Goal: Task Accomplishment & Management: Complete application form

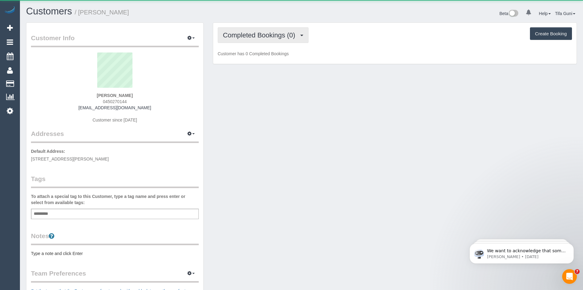
click at [268, 36] on span "Completed Bookings (0)" at bounding box center [260, 35] width 75 height 8
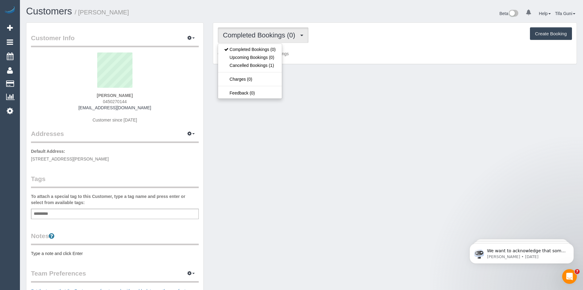
click at [303, 51] on p "Customer has 0 Completed Bookings" at bounding box center [395, 54] width 354 height 6
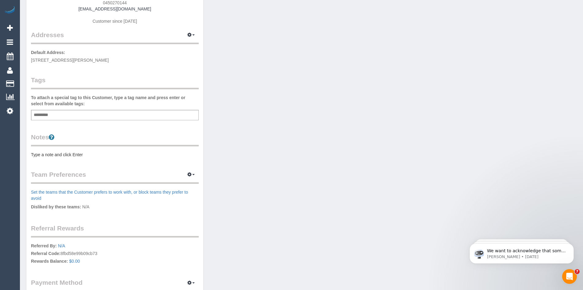
scroll to position [61, 0]
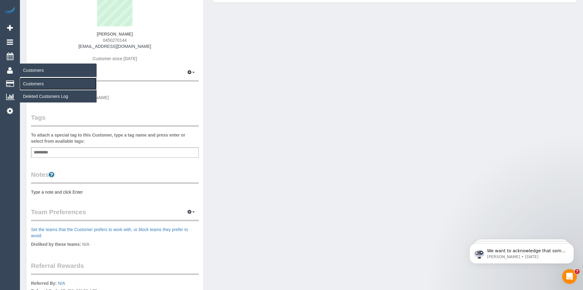
click at [36, 85] on link "Customers" at bounding box center [58, 84] width 77 height 12
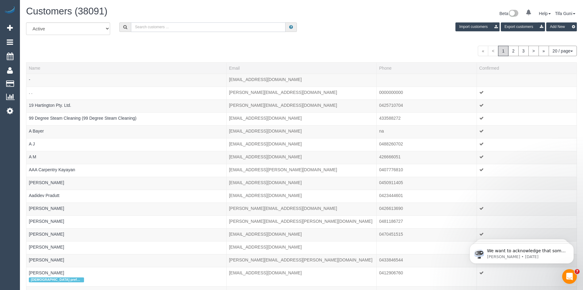
paste input "61425871010"
drag, startPoint x: 177, startPoint y: 26, endPoint x: 108, endPoint y: 27, distance: 69.0
click at [108, 27] on div "All Active Archived 61425871010 Import customers Export customers Add New" at bounding box center [301, 30] width 560 height 17
paste input "1015944"
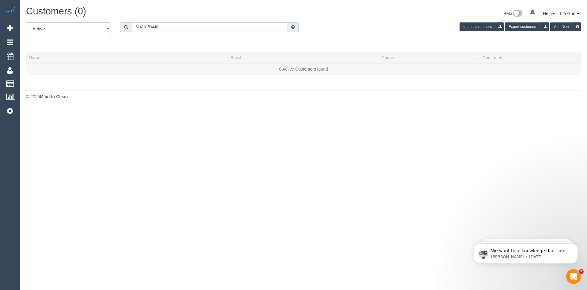
drag, startPoint x: 140, startPoint y: 26, endPoint x: 133, endPoint y: 26, distance: 7.1
click at [133, 26] on input "61410159440" at bounding box center [210, 27] width 156 height 10
click at [144, 27] on input "0410159440" at bounding box center [210, 27] width 156 height 10
click at [151, 26] on input "0410 159440" at bounding box center [210, 27] width 156 height 10
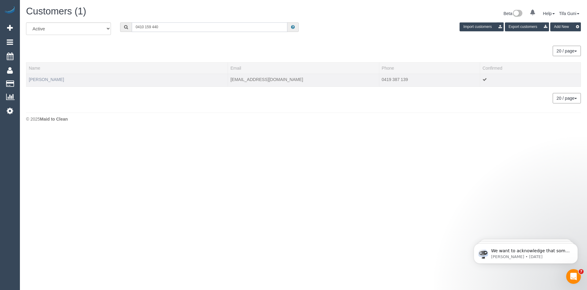
type input "0410 159 440"
click at [44, 80] on link "Kerry Hart" at bounding box center [46, 79] width 35 height 5
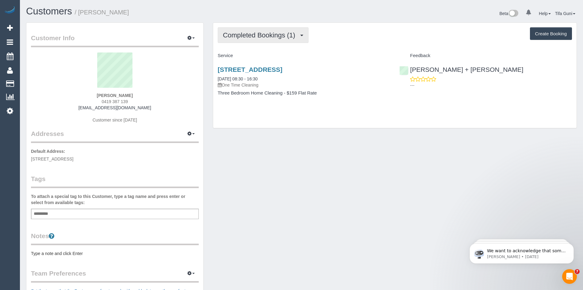
click at [287, 35] on span "Completed Bookings (1)" at bounding box center [260, 35] width 75 height 8
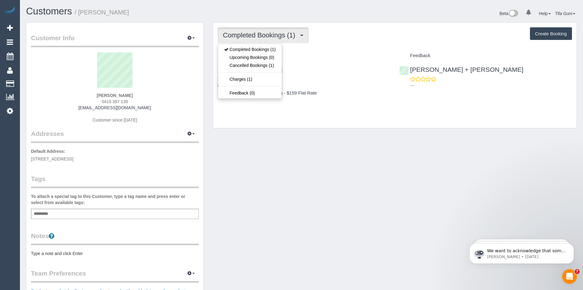
click at [328, 52] on div "Service" at bounding box center [304, 56] width 182 height 10
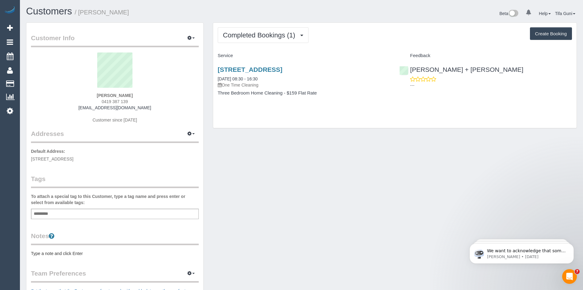
click at [558, 33] on button "Create Booking" at bounding box center [551, 33] width 42 height 13
select select "VIC"
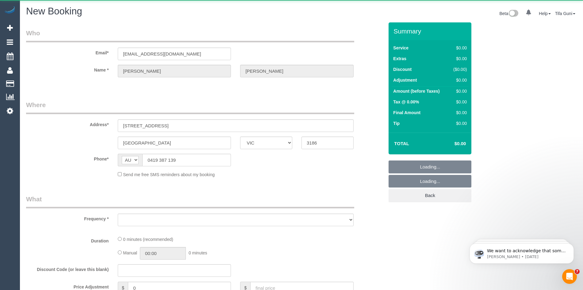
select select "object:9241"
select select "string:stripe-pm_1Qp21H2GScqysDRV0fCRwPSE"
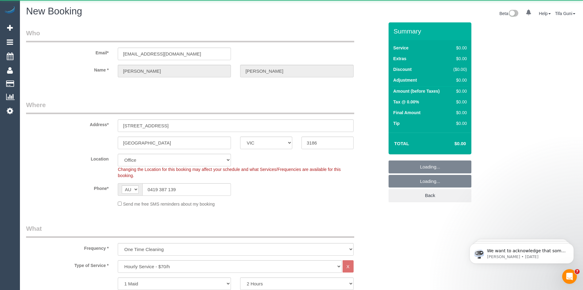
select select "object:9424"
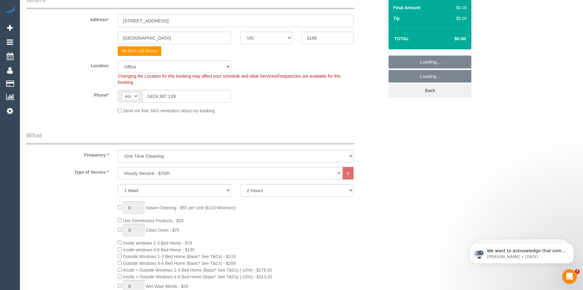
scroll to position [123, 0]
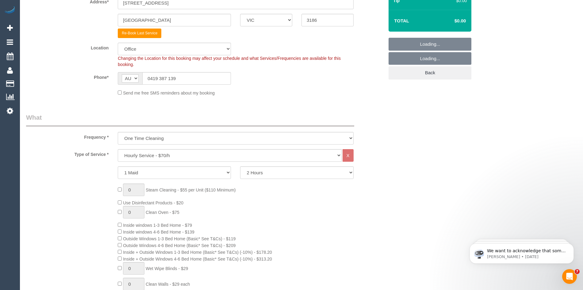
select select "64"
select select "object:10725"
click at [181, 155] on select "Hourly Service - $70/h Hourly Service - $65/h Hourly Service - $60/h Hourly Ser…" at bounding box center [229, 155] width 223 height 13
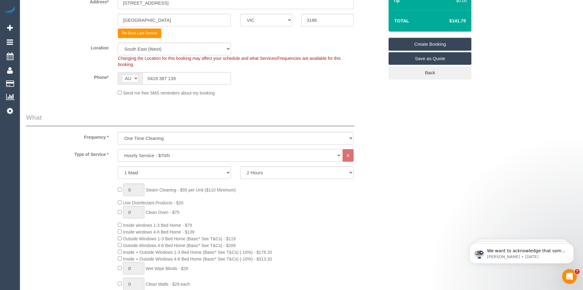
select select "212"
click at [118, 149] on select "Hourly Service - $70/h Hourly Service - $65/h Hourly Service - $60/h Hourly Ser…" at bounding box center [229, 155] width 223 height 13
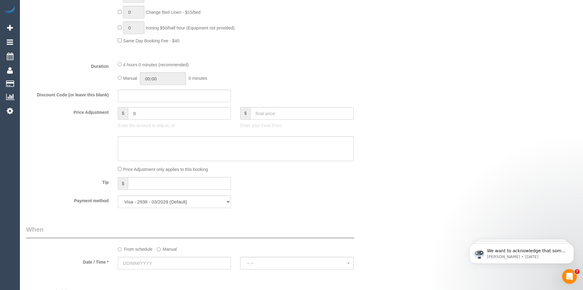
scroll to position [521, 0]
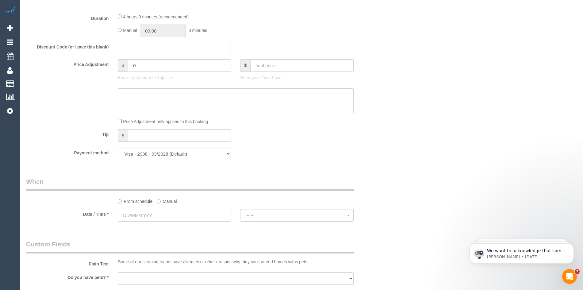
click at [173, 214] on input "text" at bounding box center [174, 215] width 113 height 13
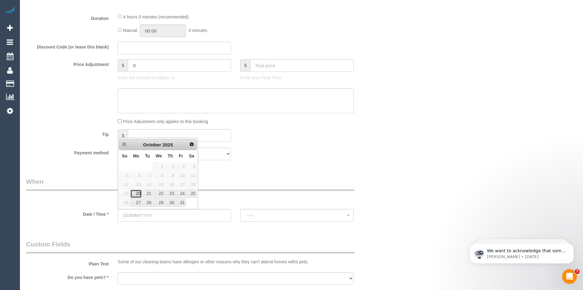
click at [140, 192] on link "20" at bounding box center [135, 193] width 11 height 8
type input "[DATE]"
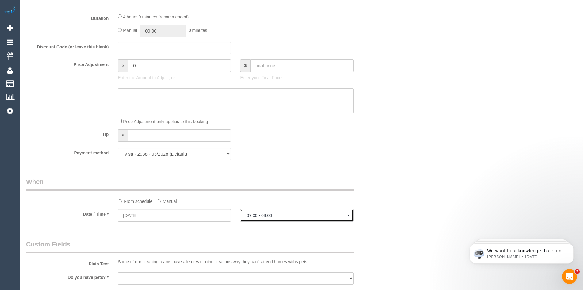
click at [279, 217] on span "07:00 - 08:00" at bounding box center [296, 215] width 100 height 5
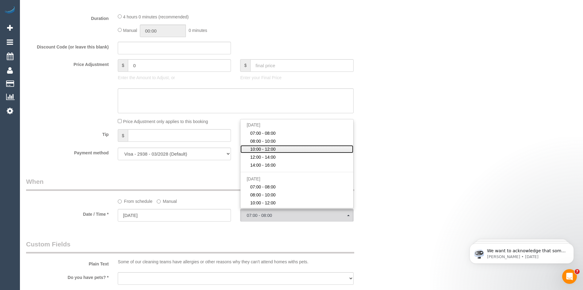
click at [267, 148] on span "10:00 - 12:00" at bounding box center [262, 149] width 25 height 6
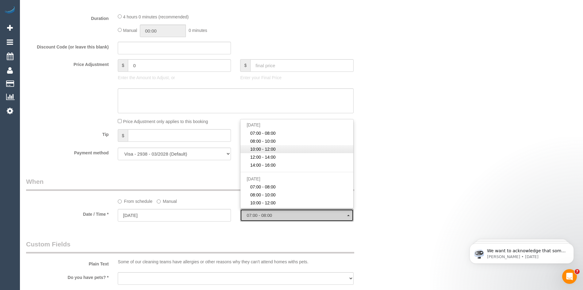
select select "spot43"
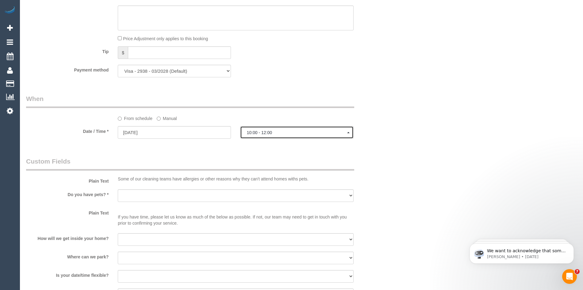
scroll to position [613, 0]
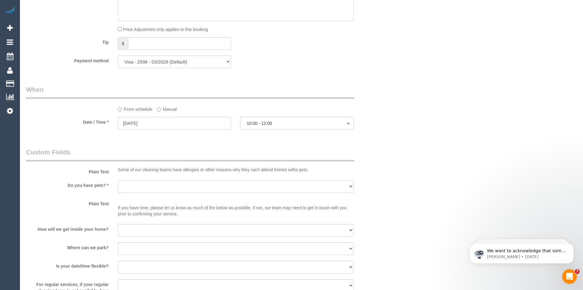
click at [179, 186] on select "Yes - Cats Yes - Dogs No pets Yes - Dogs and Cats Yes - Other" at bounding box center [235, 186] width 235 height 13
drag, startPoint x: 386, startPoint y: 59, endPoint x: 314, endPoint y: 42, distance: 74.9
click at [386, 59] on div "Payment method Visa - 1589 - 11/2017 Visa - 2938 - 03/2028 (Default) Add Credit…" at bounding box center [204, 61] width 367 height 13
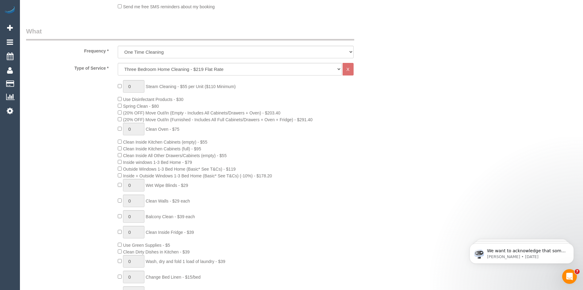
scroll to position [215, 0]
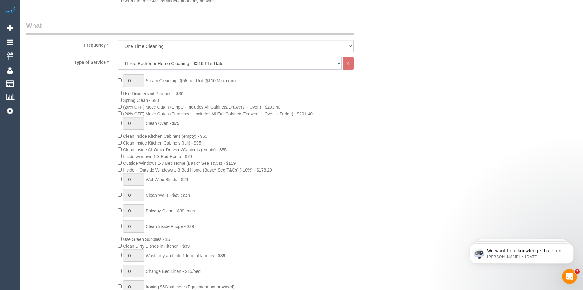
click at [144, 61] on select "Hourly Service - $70/h Hourly Service - $65/h Hourly Service - $60/h Hourly Ser…" at bounding box center [229, 63] width 223 height 13
select select "211"
click at [118, 57] on select "Hourly Service - $70/h Hourly Service - $65/h Hourly Service - $60/h Hourly Ser…" at bounding box center [229, 63] width 223 height 13
select select "spot68"
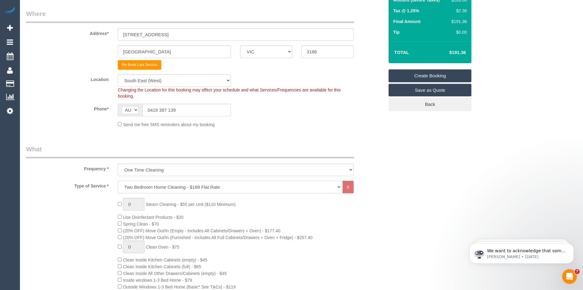
scroll to position [92, 0]
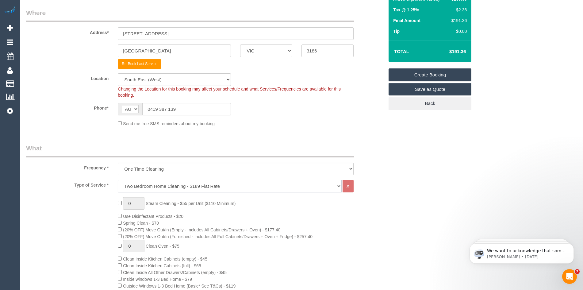
click at [228, 186] on select "Hourly Service - $70/h Hourly Service - $65/h Hourly Service - $60/h Hourly Ser…" at bounding box center [229, 186] width 223 height 13
select select "209"
click at [118, 180] on select "Hourly Service - $70/h Hourly Service - $65/h Hourly Service - $60/h Hourly Ser…" at bounding box center [229, 186] width 223 height 13
select select "1"
select select "120"
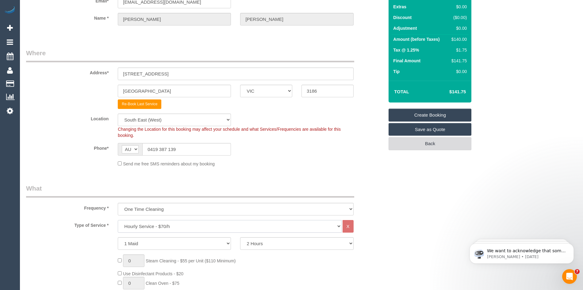
scroll to position [0, 0]
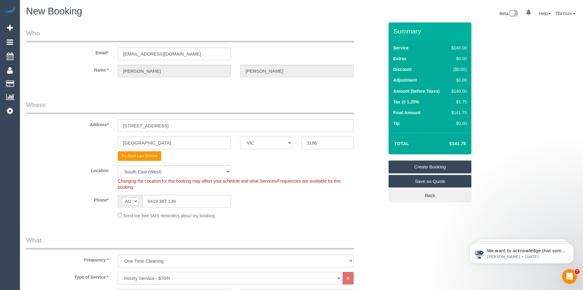
select select "spot93"
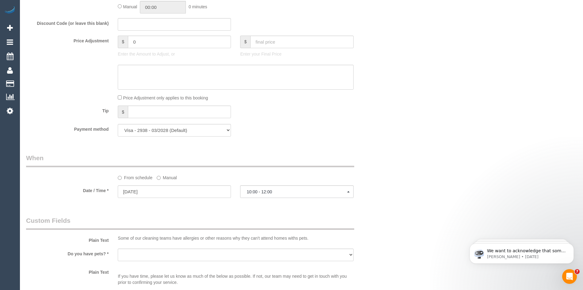
scroll to position [582, 0]
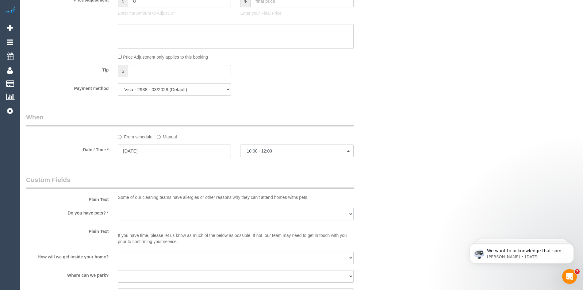
click at [176, 212] on select "Yes - Cats Yes - Dogs No pets Yes - Dogs and Cats Yes - Other" at bounding box center [235, 214] width 235 height 13
select select "number:28"
click at [118, 208] on select "Yes - Cats Yes - Dogs No pets Yes - Dogs and Cats Yes - Other" at bounding box center [235, 214] width 235 height 13
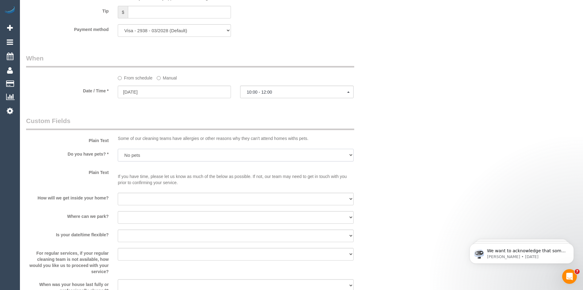
scroll to position [644, 0]
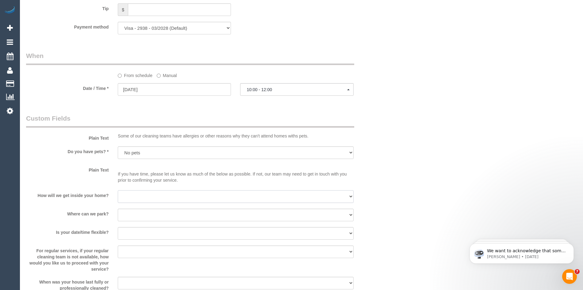
click at [143, 193] on select "I will be home Key will be left (please provide details below) Lock box/Access …" at bounding box center [235, 196] width 235 height 13
click at [106, 205] on sui-booking-custom-fields "Plain Text Some of our cleaning teams have allergies or other reasons why they …" at bounding box center [205, 202] width 358 height 177
click at [138, 213] on select "I will provide parking on-site Free street parking Paid street parking (cost wi…" at bounding box center [235, 214] width 235 height 13
select select "number:19"
click at [118, 208] on select "I will provide parking on-site Free street parking Paid street parking (cost wi…" at bounding box center [235, 214] width 235 height 13
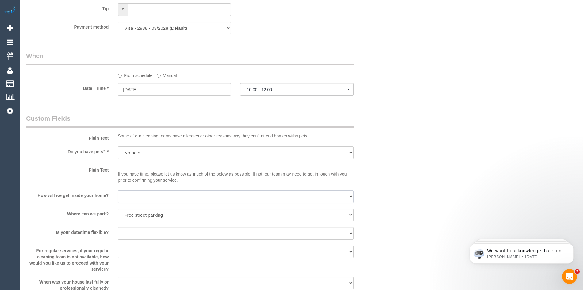
click at [154, 197] on select "I will be home Key will be left (please provide details below) Lock box/Access …" at bounding box center [235, 196] width 235 height 13
select select "number:14"
click at [118, 190] on select "I will be home Key will be left (please provide details below) Lock box/Access …" at bounding box center [235, 196] width 235 height 13
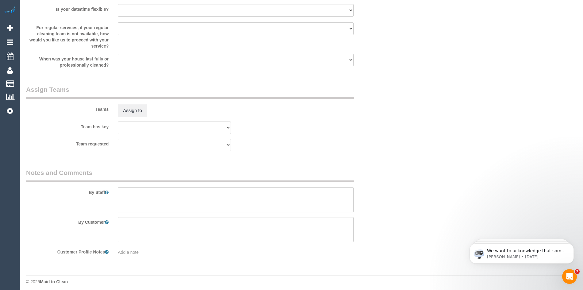
scroll to position [870, 0]
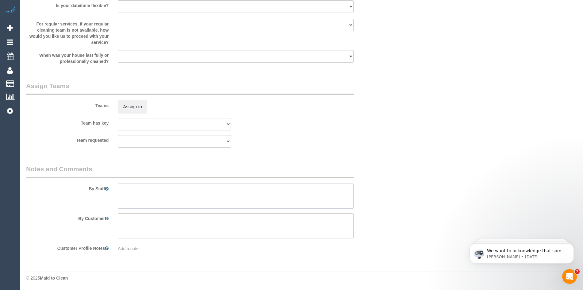
click at [138, 188] on textarea at bounding box center [235, 195] width 235 height 25
click at [128, 193] on textarea at bounding box center [235, 195] width 235 height 25
paste textarea "61410159440"
click at [159, 189] on textarea at bounding box center [235, 195] width 235 height 25
click at [191, 191] on textarea at bounding box center [235, 195] width 235 height 25
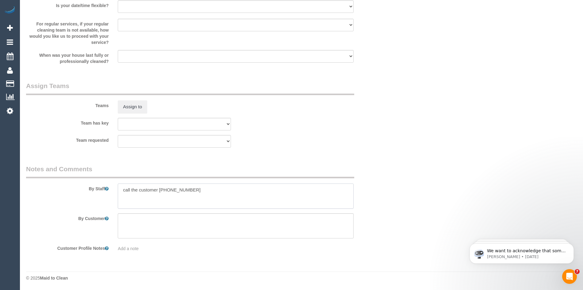
click at [192, 187] on textarea at bounding box center [235, 195] width 235 height 25
drag, startPoint x: 202, startPoint y: 190, endPoint x: 185, endPoint y: 192, distance: 16.6
click at [185, 192] on textarea at bounding box center [235, 195] width 235 height 25
type textarea "call the customer [PHONE_NUMBER] so they open for you"
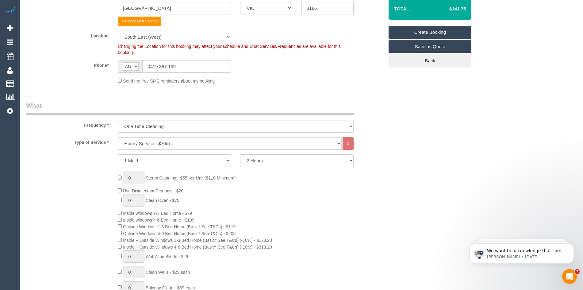
scroll to position [0, 0]
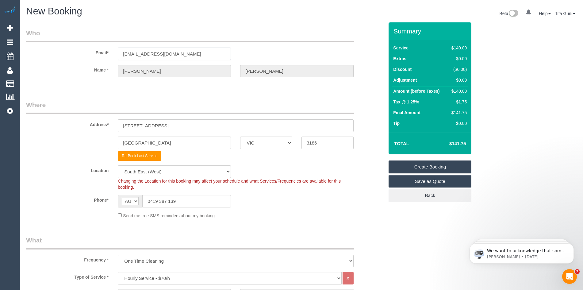
drag, startPoint x: 188, startPoint y: 56, endPoint x: 110, endPoint y: 55, distance: 77.3
click at [110, 55] on div "Email* kerryannehart@gmail.com" at bounding box center [204, 45] width 367 height 32
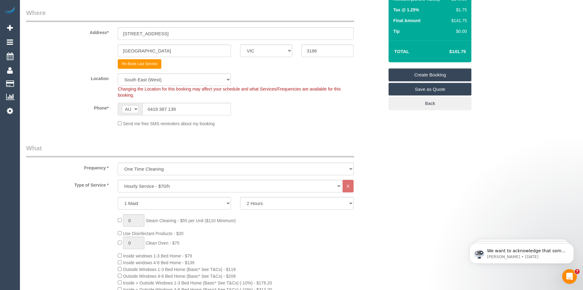
click at [340, 126] on div "Send me free SMS reminders about my booking" at bounding box center [235, 123] width 245 height 7
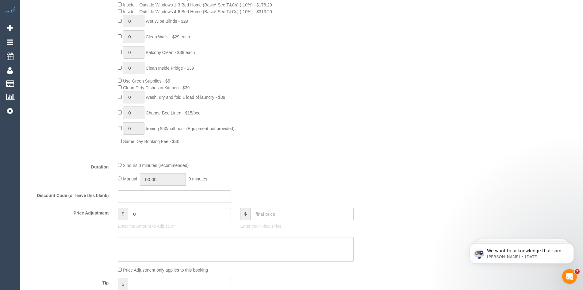
scroll to position [521, 0]
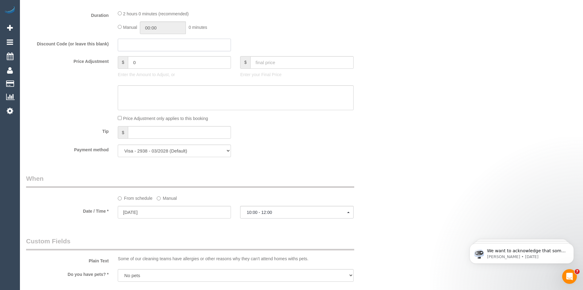
click at [133, 44] on input "text" at bounding box center [174, 45] width 113 height 13
paste input "EarlyBird40"
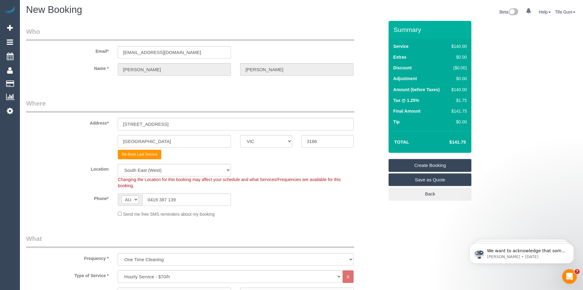
scroll to position [0, 0]
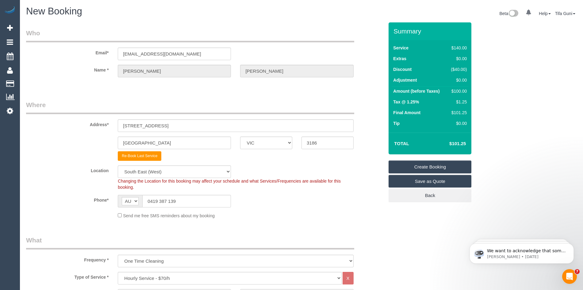
type input "EarlyBird40"
click at [367, 149] on sui-booking-address "Address* 2/31 New Street BRIGHTON ACT NSW NT QLD SA TAS VIC WA 3186 Re-Book Las…" at bounding box center [205, 130] width 358 height 60
drag, startPoint x: 187, startPoint y: 202, endPoint x: 143, endPoint y: 204, distance: 44.8
click at [143, 204] on input "0419 387 139" at bounding box center [186, 201] width 89 height 13
drag, startPoint x: 100, startPoint y: 53, endPoint x: 72, endPoint y: 54, distance: 27.9
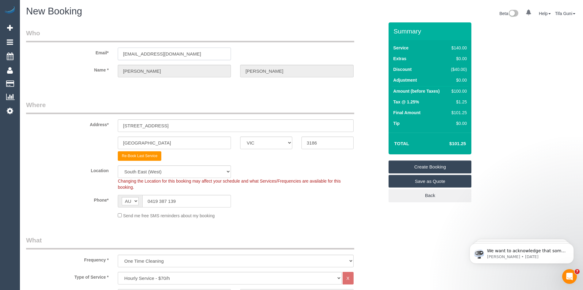
click at [72, 54] on div "Email* kerryannehart@gmail.com" at bounding box center [204, 45] width 367 height 32
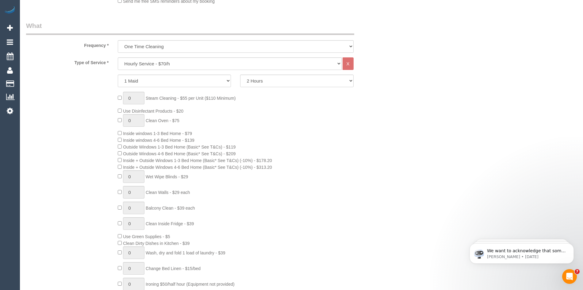
scroll to position [31, 0]
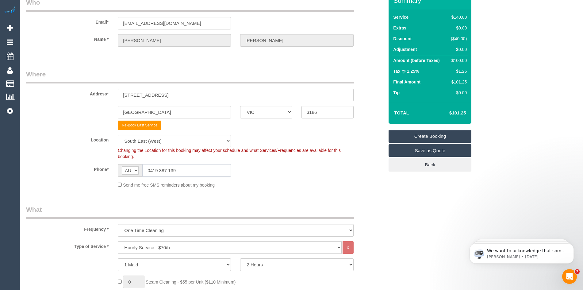
drag, startPoint x: 185, startPoint y: 172, endPoint x: 146, endPoint y: 171, distance: 38.6
click at [146, 171] on input "0419 387 139" at bounding box center [186, 170] width 89 height 13
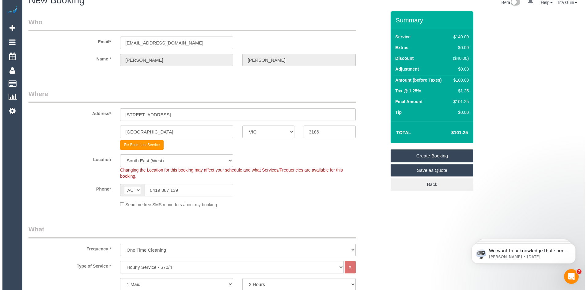
scroll to position [0, 0]
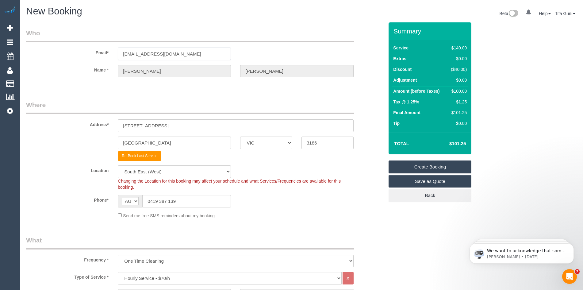
drag, startPoint x: 188, startPoint y: 55, endPoint x: 77, endPoint y: 57, distance: 111.3
click at [77, 57] on div "Email* kerryannehart@gmail.com" at bounding box center [204, 45] width 367 height 32
click at [428, 166] on link "Create Booking" at bounding box center [429, 166] width 83 height 13
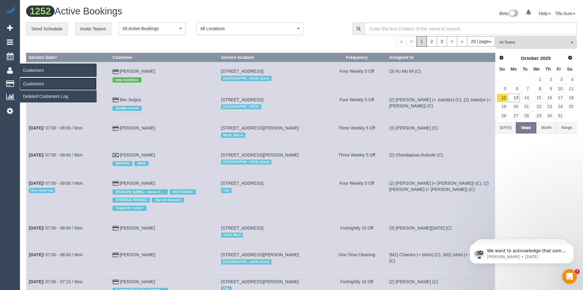
click at [36, 84] on link "Customers" at bounding box center [58, 84] width 77 height 12
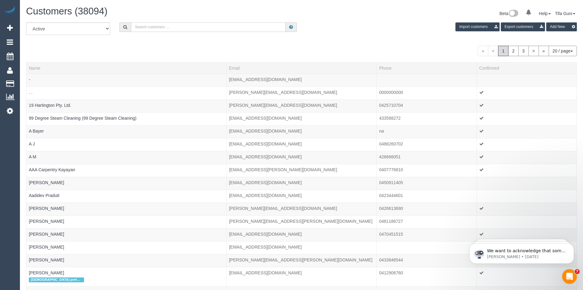
click at [155, 28] on input "text" at bounding box center [208, 27] width 154 height 10
paste input "[EMAIL_ADDRESS][DOMAIN_NAME]"
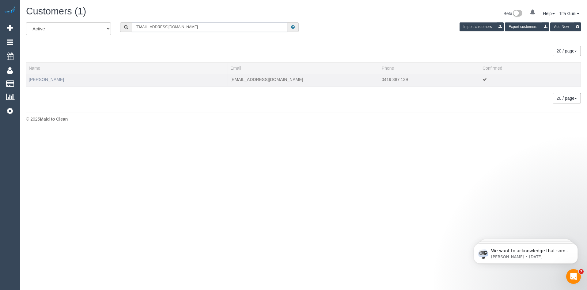
type input "[EMAIL_ADDRESS][DOMAIN_NAME]"
click at [42, 80] on link "Kerry Hart" at bounding box center [46, 79] width 35 height 5
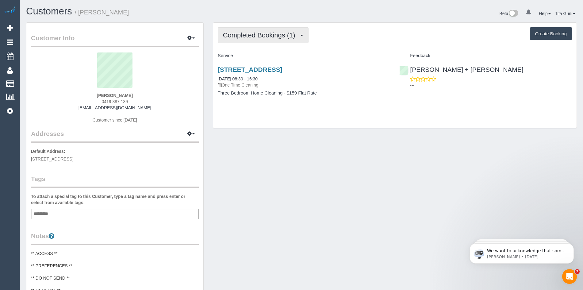
click at [265, 35] on span "Completed Bookings (1)" at bounding box center [260, 35] width 75 height 8
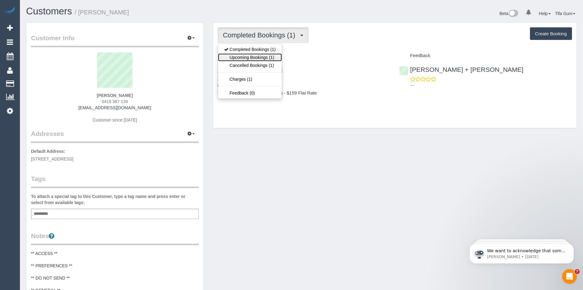
click at [264, 58] on link "Upcoming Bookings (1)" at bounding box center [250, 57] width 64 height 8
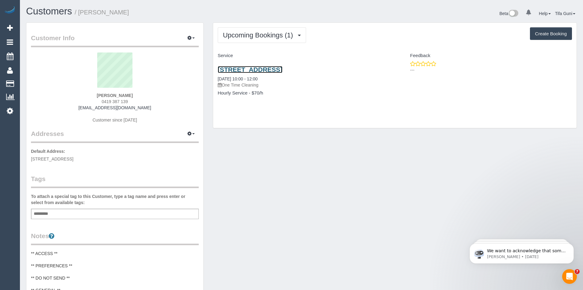
click at [261, 68] on link "2/31 New Street, Brighton, VIC 3186" at bounding box center [250, 69] width 65 height 7
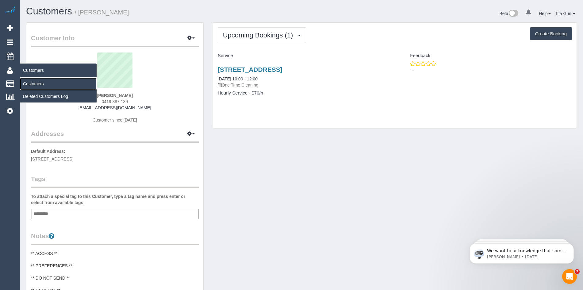
click at [35, 82] on link "Customers" at bounding box center [58, 84] width 77 height 12
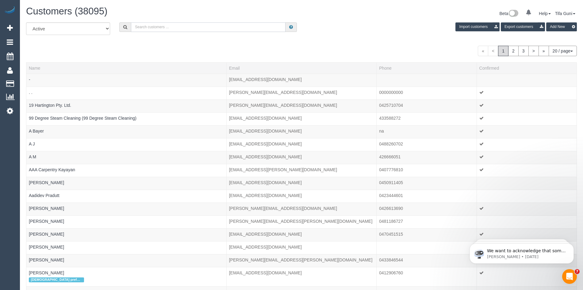
paste input "frances.webb@gmail.com"
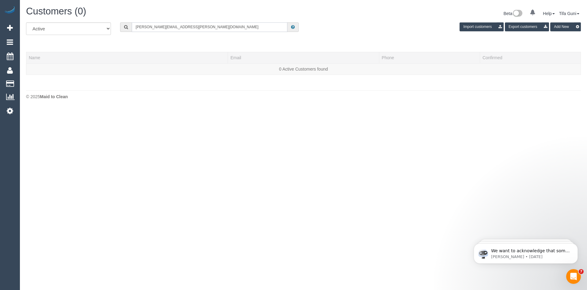
drag, startPoint x: 177, startPoint y: 26, endPoint x: 103, endPoint y: 29, distance: 74.3
click at [103, 29] on div "All Active Archived frances.webb@gmail.com Import customers Export customers Ad…" at bounding box center [303, 30] width 564 height 17
paste input "nehathampi11"
type input "nehathampi11@gmail.com"
drag, startPoint x: 153, startPoint y: 29, endPoint x: 97, endPoint y: 29, distance: 56.4
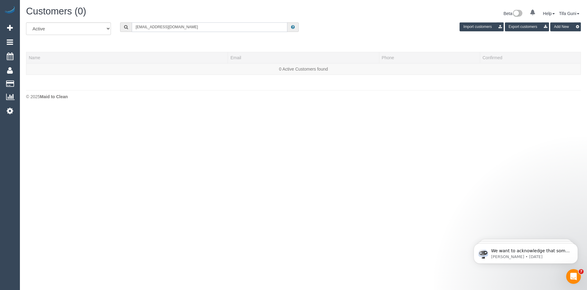
click at [97, 29] on div "All Active Archived nehathampi11@gmail.com Import customers Export customers Ad…" at bounding box center [303, 30] width 564 height 17
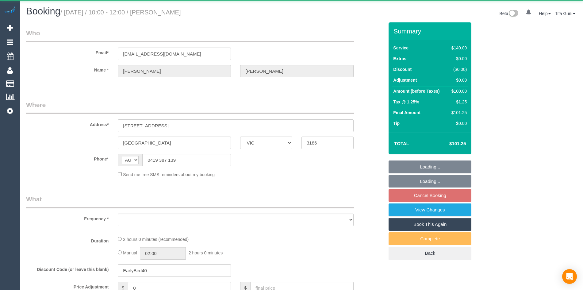
select select "VIC"
select select "object:522"
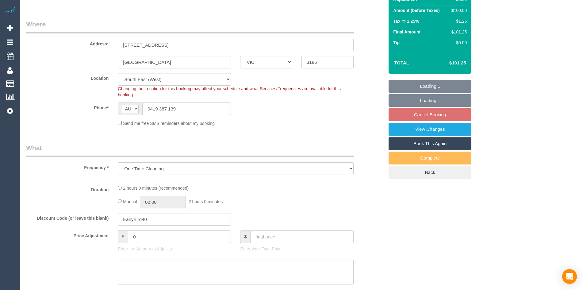
select select "string:stripe-pm_1Qp21H2GScqysDRV0fCRwPSE"
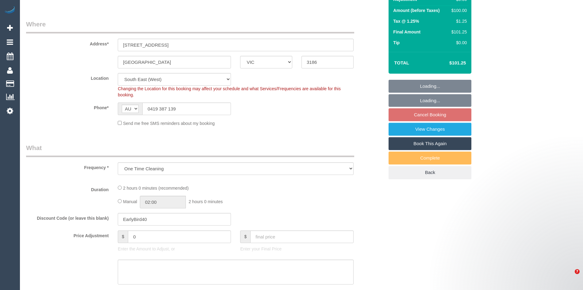
scroll to position [145, 0]
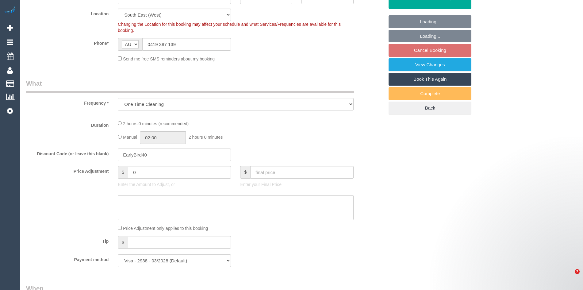
select select "object:529"
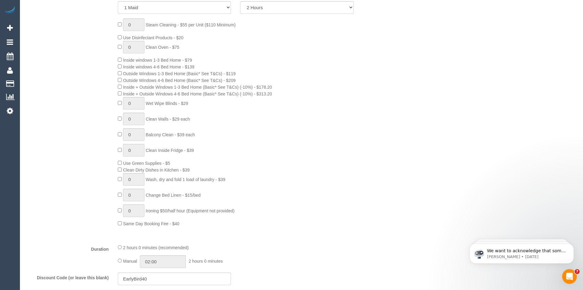
select select "number:28"
select select "number:14"
select select "number:19"
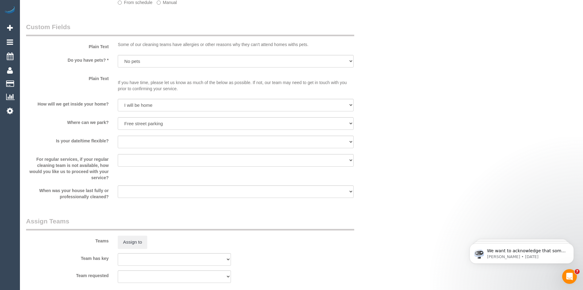
select select "spot3"
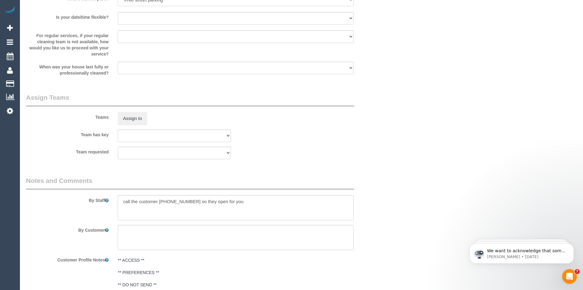
scroll to position [950, 0]
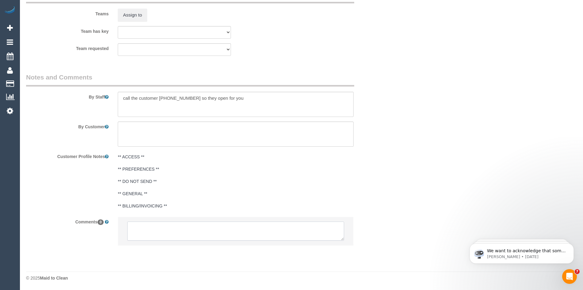
click at [158, 229] on textarea at bounding box center [235, 230] width 216 height 19
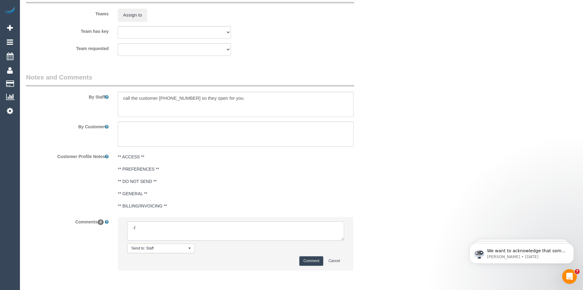
type textarea "-"
paste textarea "Flexibility dates: Flexibility times: Notes: knows we need to review Contact vi…"
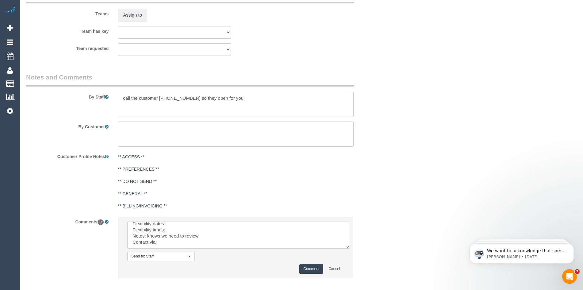
scroll to position [0, 0]
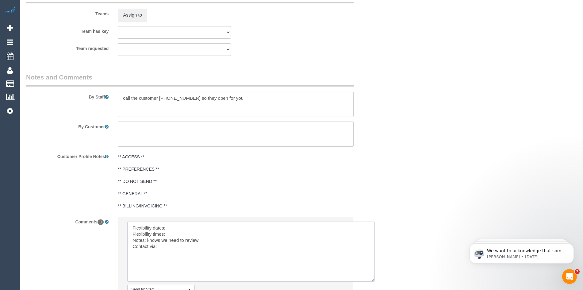
drag, startPoint x: 341, startPoint y: 238, endPoint x: 372, endPoint y: 280, distance: 52.3
click at [372, 280] on textarea at bounding box center [250, 251] width 247 height 60
click at [176, 227] on textarea at bounding box center [251, 251] width 248 height 61
click at [173, 233] on textarea at bounding box center [251, 251] width 248 height 61
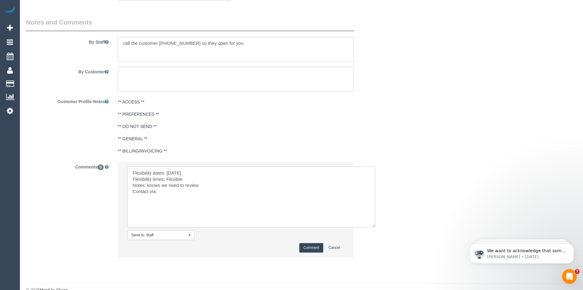
scroll to position [1011, 0]
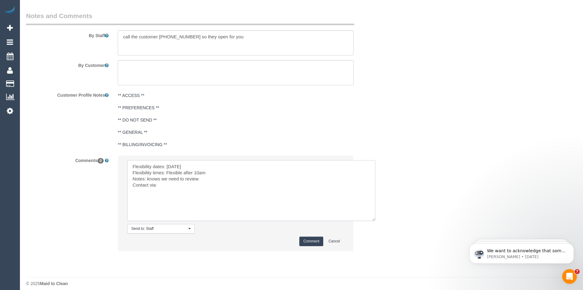
click at [176, 185] on textarea at bounding box center [251, 190] width 248 height 61
type textarea "Flexibility dates: [DATE] Flexibility times: Flexible after 10am Notes: knows w…"
click at [317, 241] on button "Comment" at bounding box center [311, 241] width 24 height 10
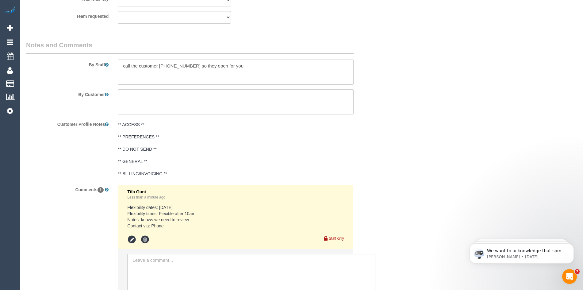
scroll to position [1042, 0]
